Goal: Task Accomplishment & Management: Manage account settings

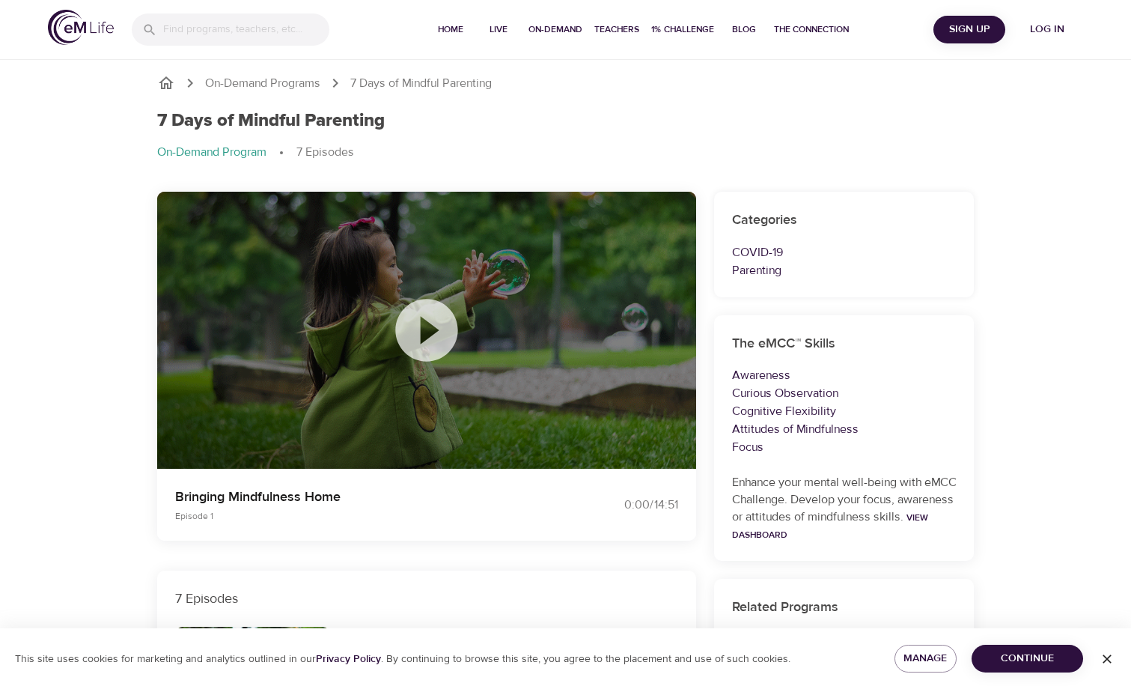
click at [431, 331] on icon at bounding box center [426, 330] width 75 height 75
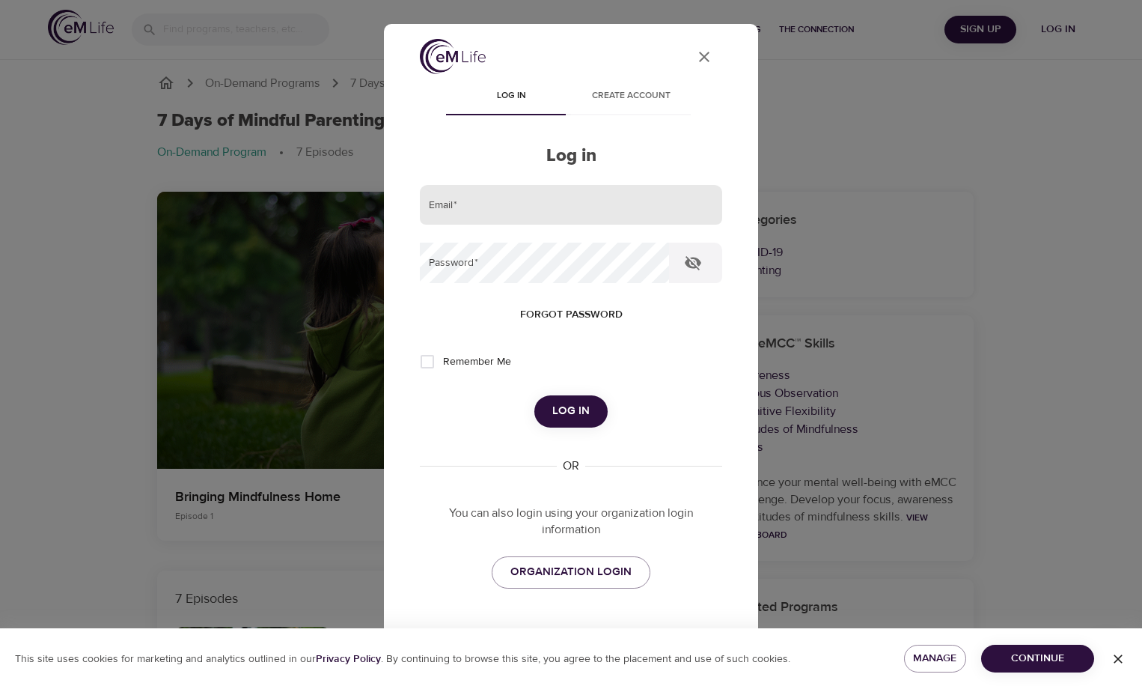
click at [467, 198] on input "email" at bounding box center [571, 205] width 302 height 40
type input "[EMAIL_ADDRESS][DOMAIN_NAME]"
click at [534, 395] on button "Log in" at bounding box center [570, 410] width 73 height 31
